Goal: Information Seeking & Learning: Learn about a topic

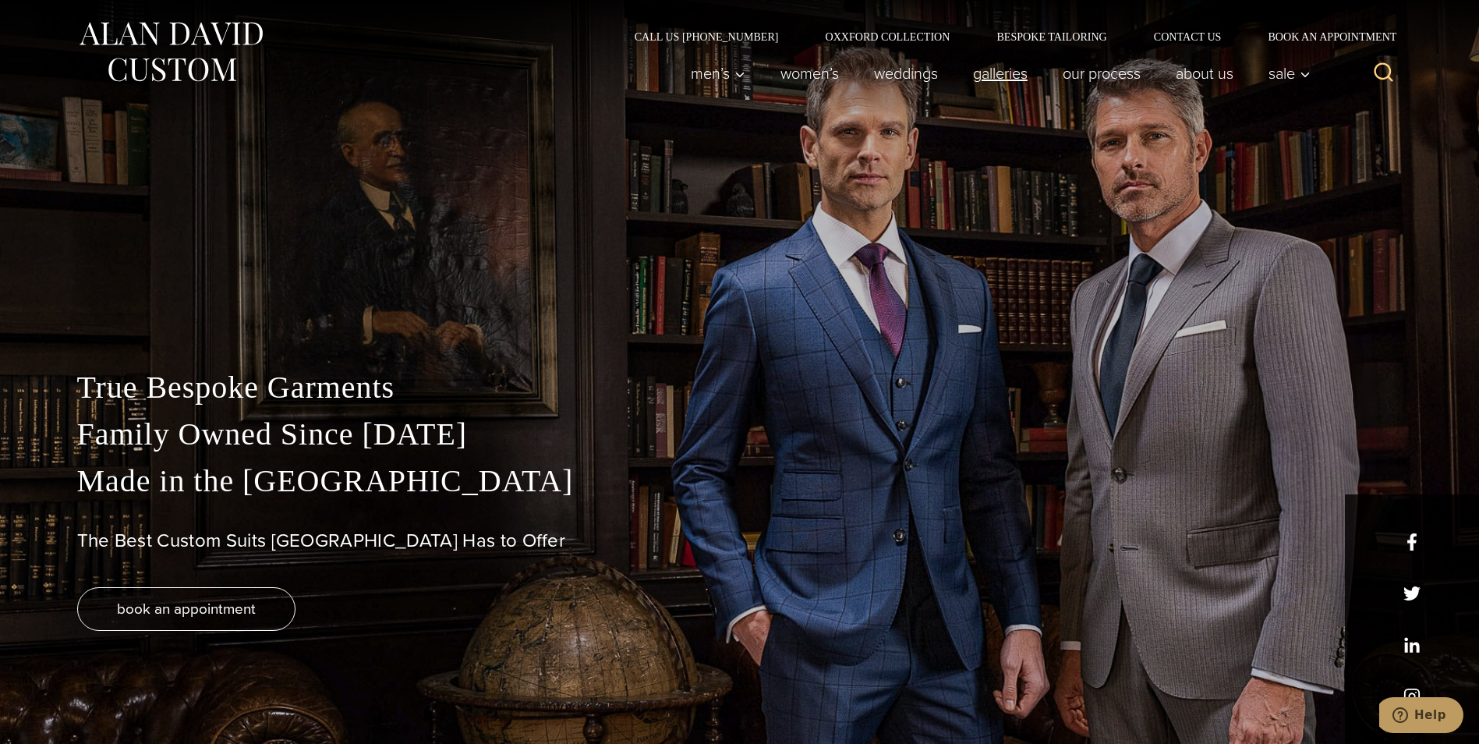
click at [980, 79] on link "Galleries" at bounding box center [1000, 73] width 90 height 31
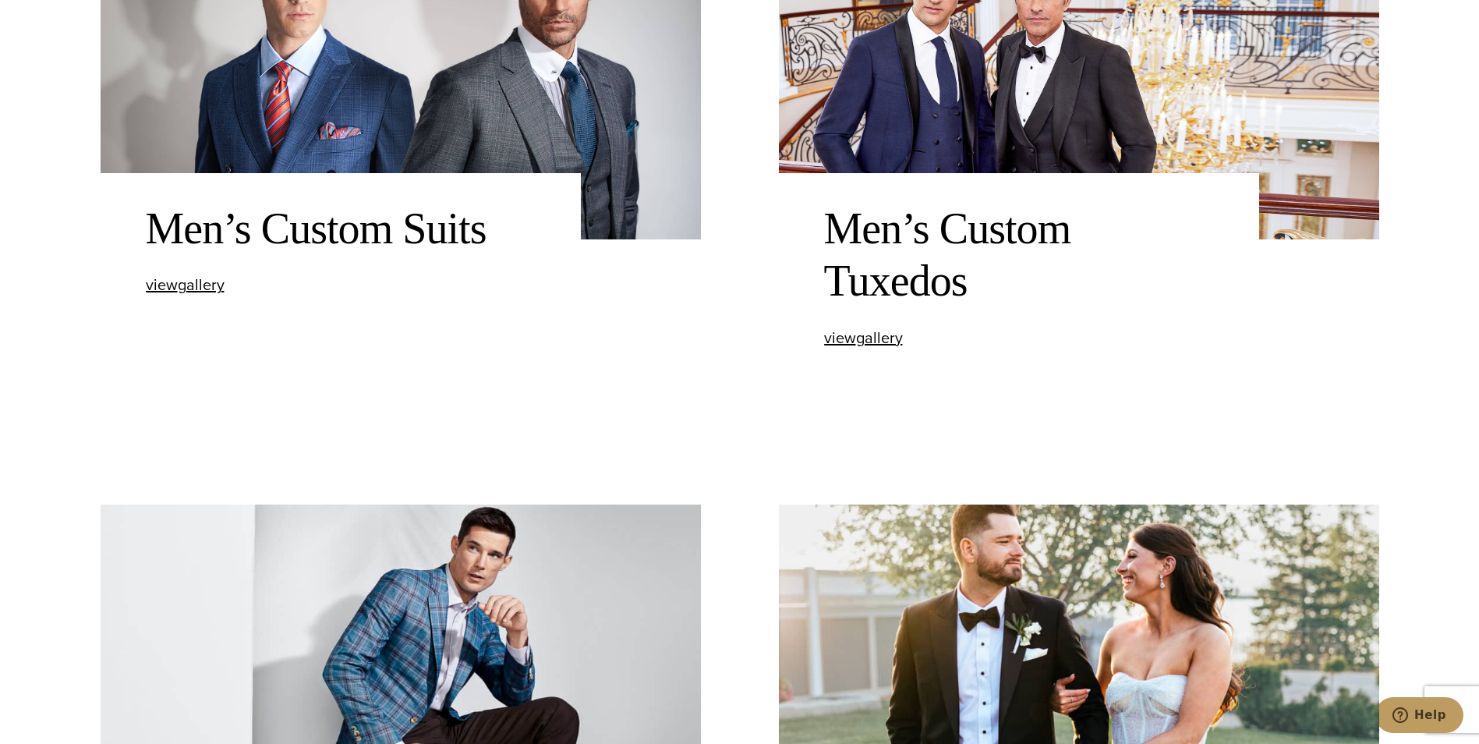
scroll to position [779, 0]
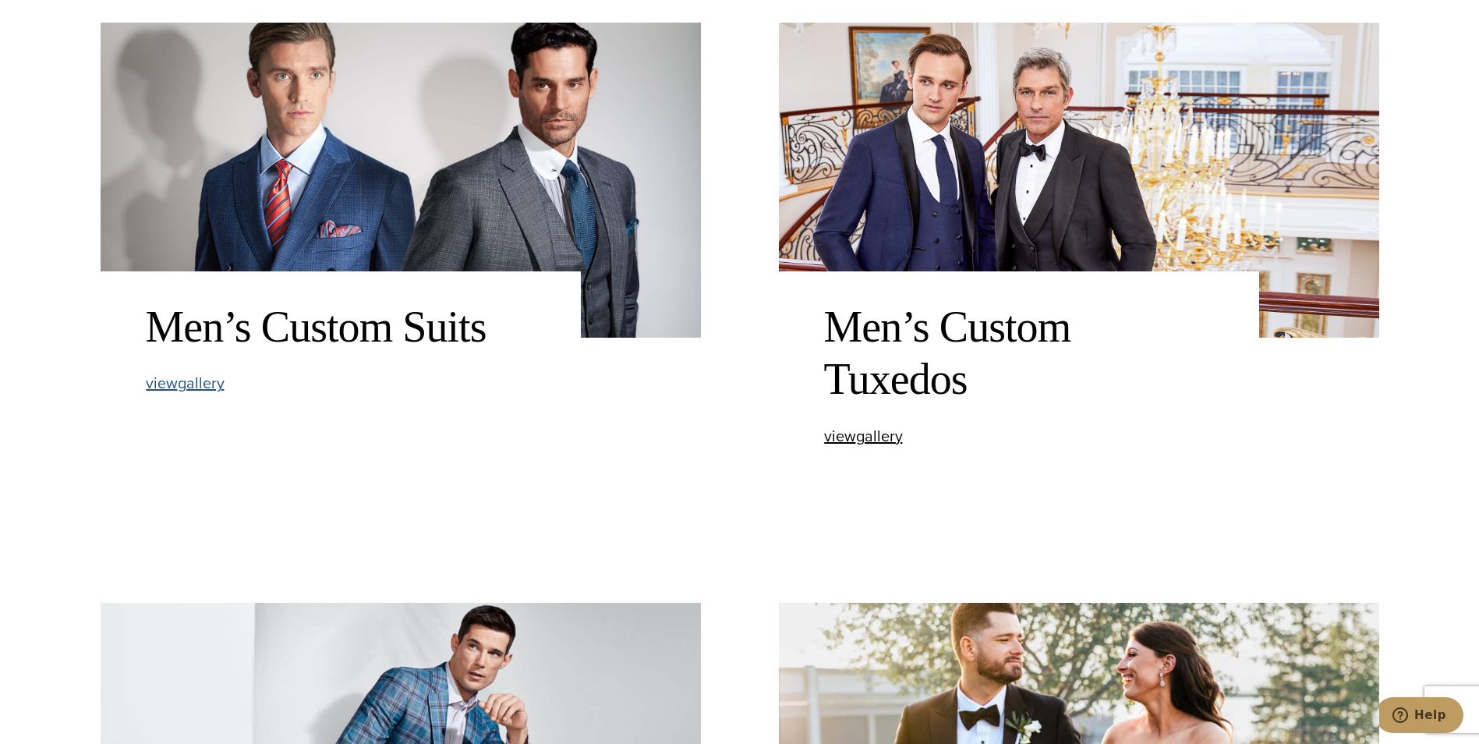
click at [199, 383] on span "view Men’s Custom Suits gallery" at bounding box center [185, 382] width 79 height 23
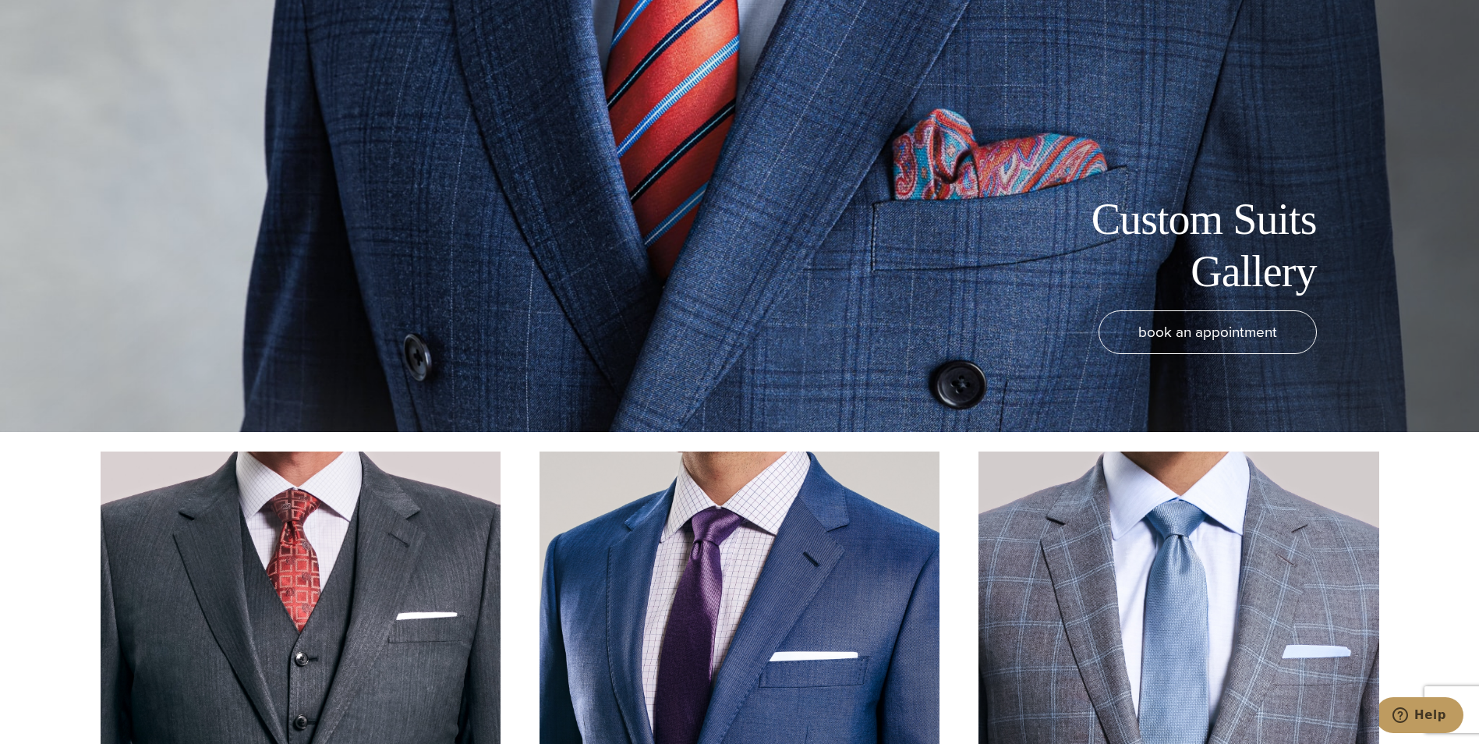
scroll to position [779, 0]
